Goal: Transaction & Acquisition: Purchase product/service

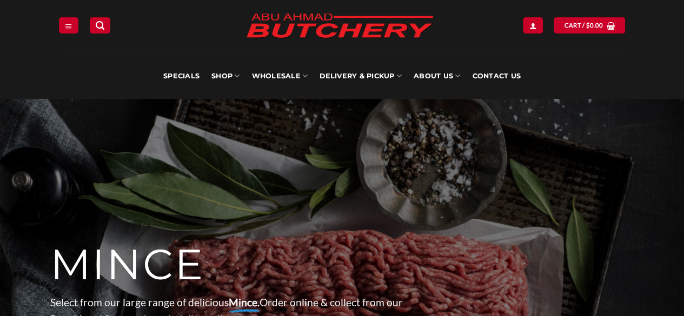
scroll to position [26, 0]
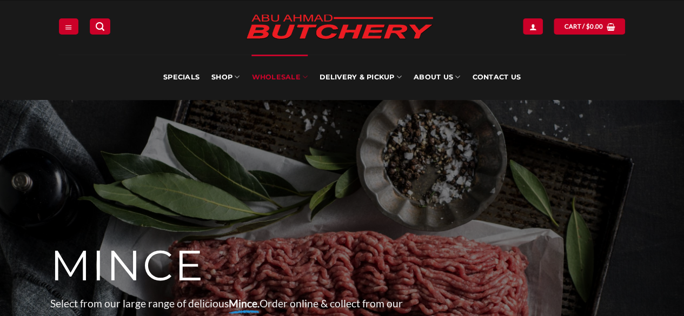
click at [303, 79] on icon at bounding box center [304, 77] width 5 height 10
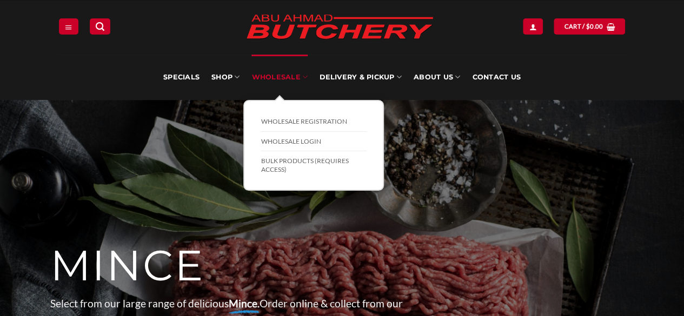
scroll to position [0, 0]
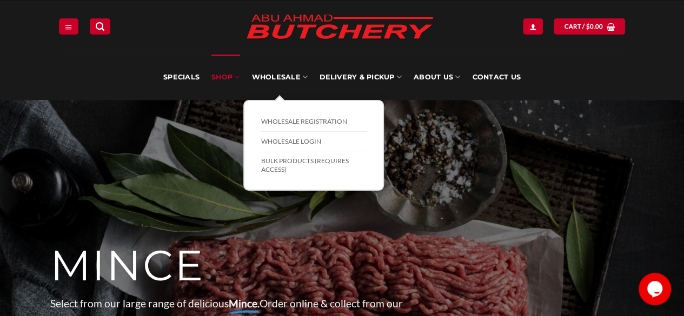
click at [230, 69] on link "SHOP" at bounding box center [225, 77] width 28 height 45
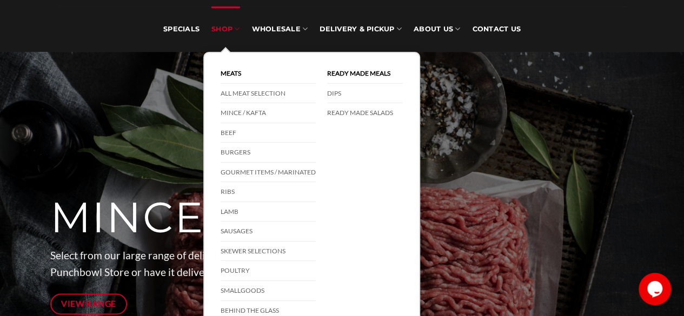
scroll to position [56, 0]
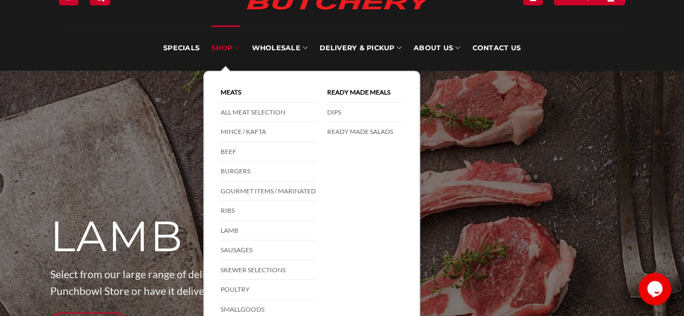
click at [238, 231] on link "Lamb" at bounding box center [267, 231] width 95 height 20
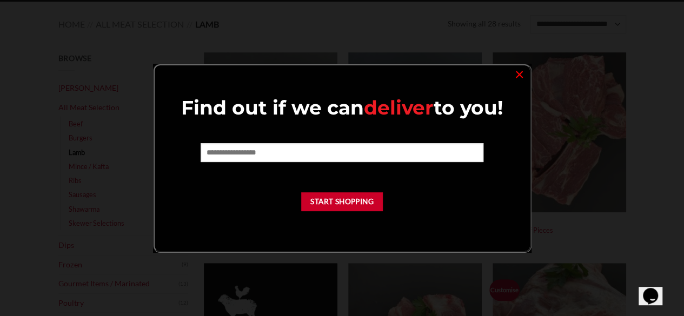
scroll to position [137, 0]
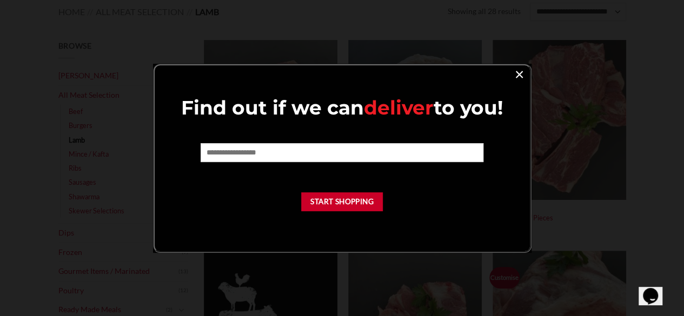
click at [518, 80] on link "×" at bounding box center [519, 73] width 16 height 15
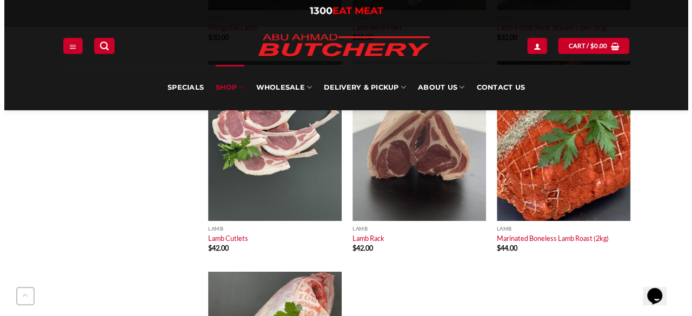
scroll to position [1801, 0]
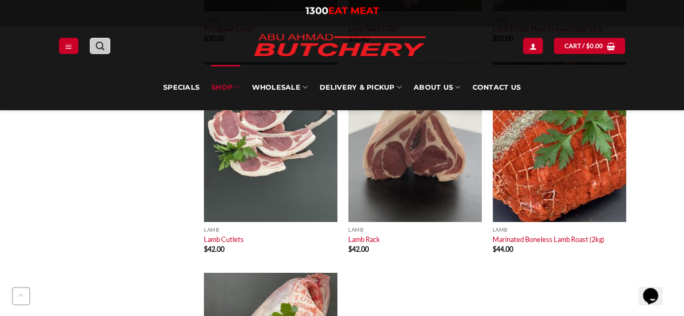
click at [102, 46] on icon "Search" at bounding box center [100, 46] width 9 height 10
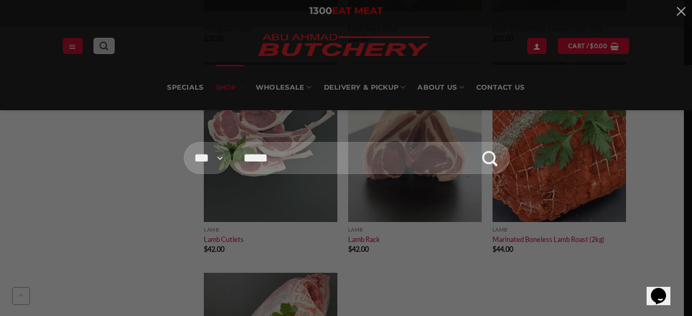
type input "*****"
click at [474, 142] on button "Submit" at bounding box center [490, 158] width 32 height 32
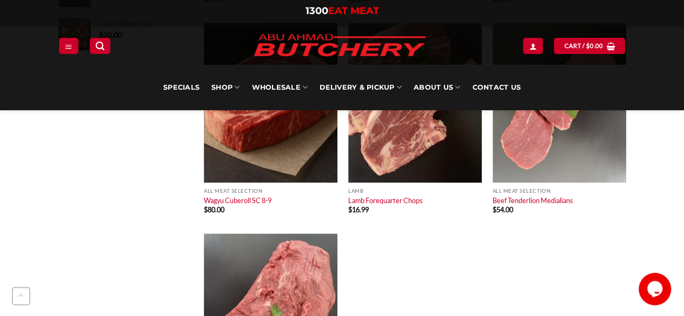
scroll to position [573, 0]
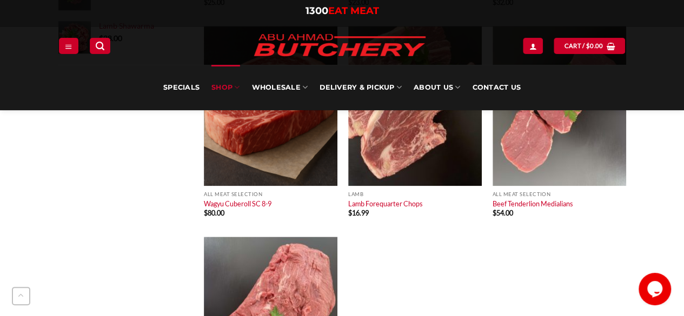
click at [238, 81] on link "SHOP" at bounding box center [225, 87] width 28 height 45
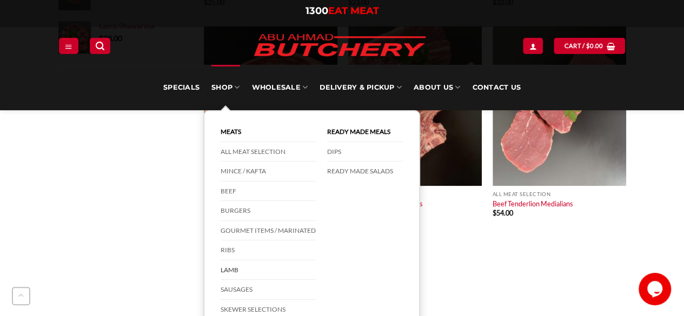
click at [240, 268] on link "Lamb" at bounding box center [267, 270] width 95 height 20
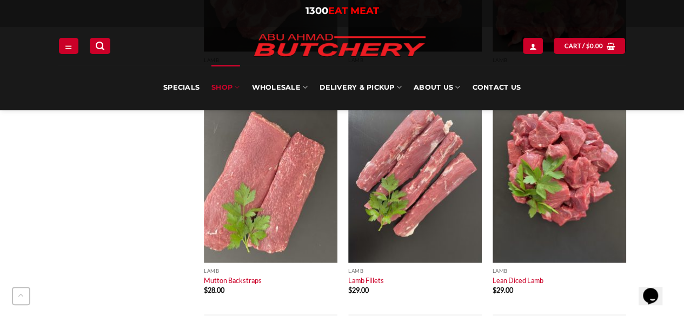
scroll to position [1336, 0]
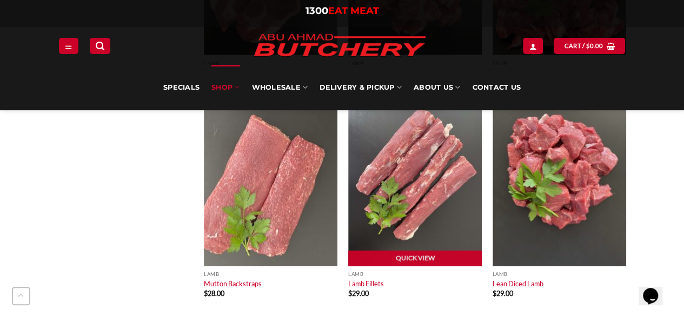
click at [417, 194] on img at bounding box center [414, 186] width 133 height 160
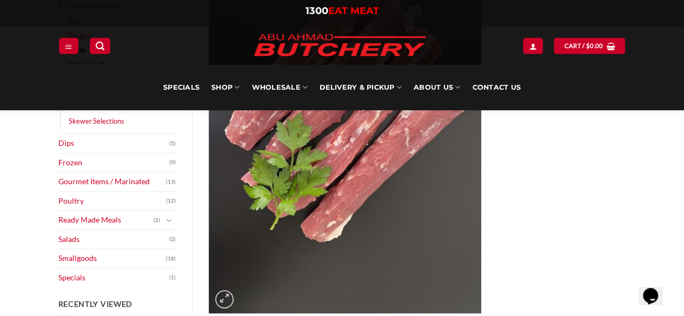
scroll to position [199, 0]
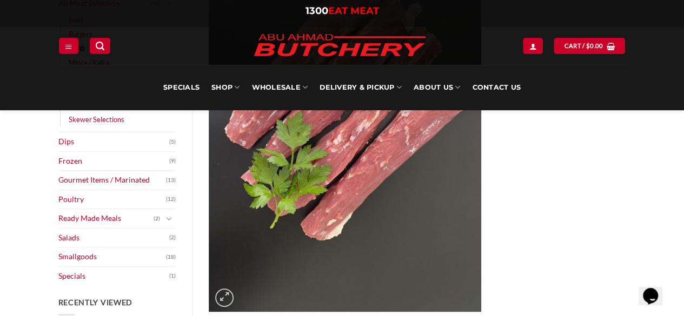
select select "*"
select select "***"
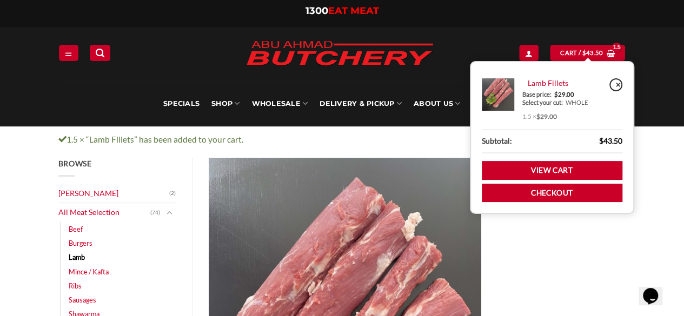
click at [615, 84] on link "×" at bounding box center [615, 84] width 13 height 13
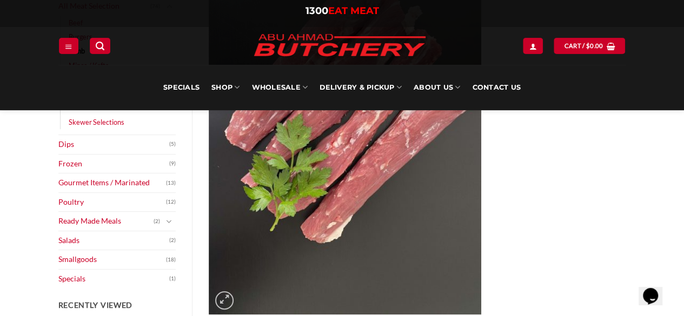
scroll to position [215, 0]
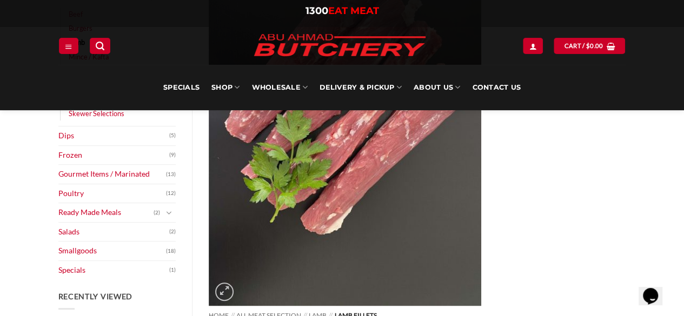
select select "***"
